Goal: Transaction & Acquisition: Obtain resource

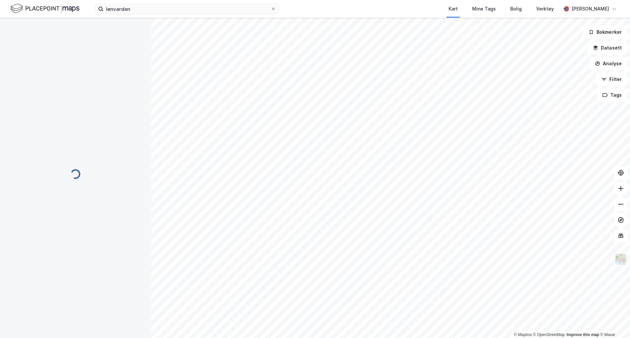
scroll to position [13, 0]
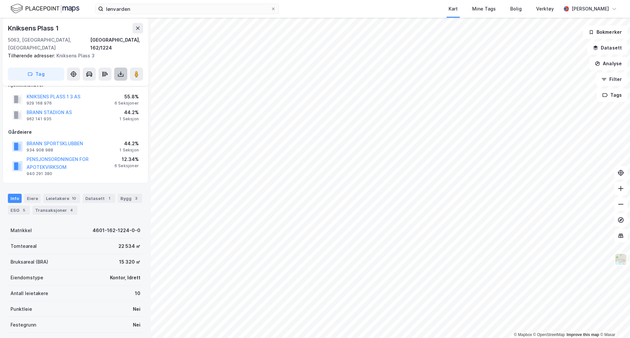
click at [123, 71] on icon at bounding box center [120, 74] width 7 height 7
click at [111, 82] on div "Last ned grunnbok" at bounding box center [92, 87] width 70 height 10
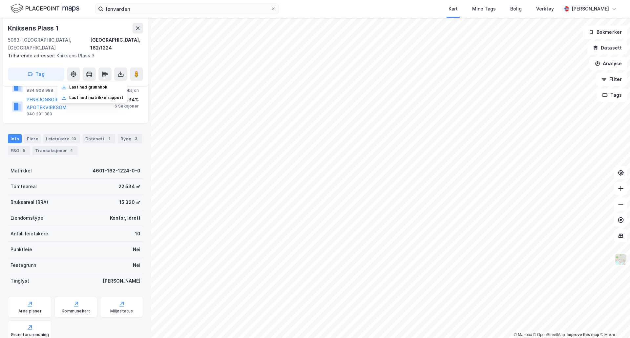
scroll to position [79, 0]
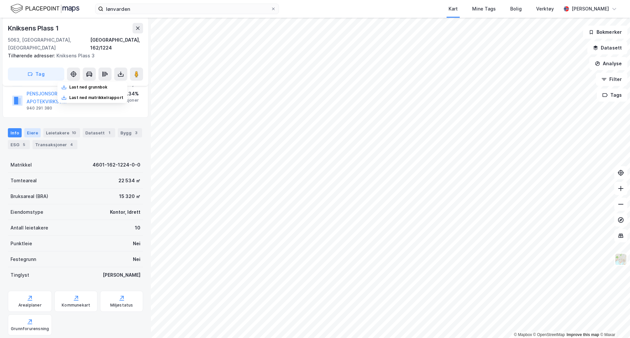
click at [36, 128] on div "Eiere" at bounding box center [32, 132] width 16 height 9
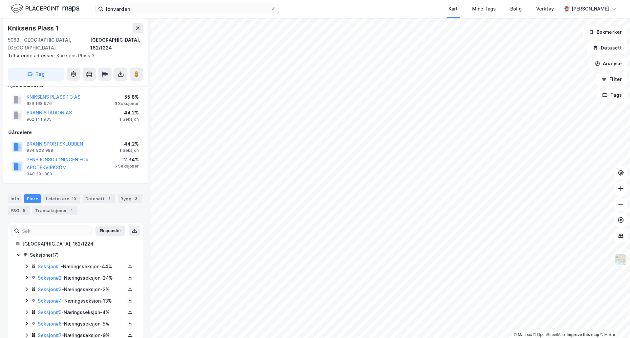
scroll to position [23, 0]
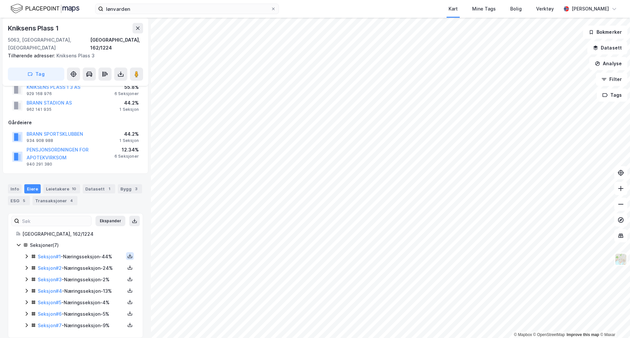
click at [127, 253] on icon at bounding box center [129, 255] width 5 height 5
click at [79, 232] on div "Grunnbok" at bounding box center [90, 236] width 22 height 8
click at [128, 268] on icon at bounding box center [130, 269] width 5 height 2
click at [86, 244] on div "Grunnbok" at bounding box center [90, 248] width 22 height 8
click at [127, 288] on icon at bounding box center [129, 290] width 5 height 5
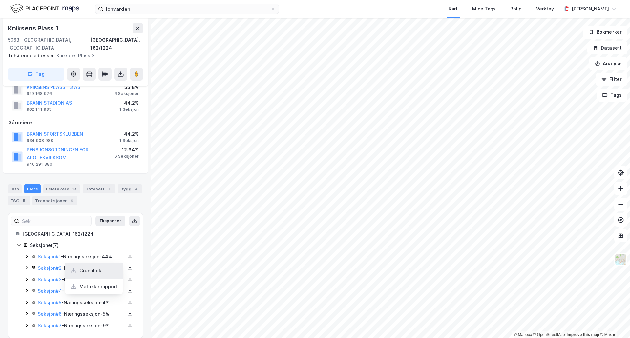
click at [88, 267] on div "Grunnbok" at bounding box center [90, 271] width 22 height 8
